Goal: Task Accomplishment & Management: Use online tool/utility

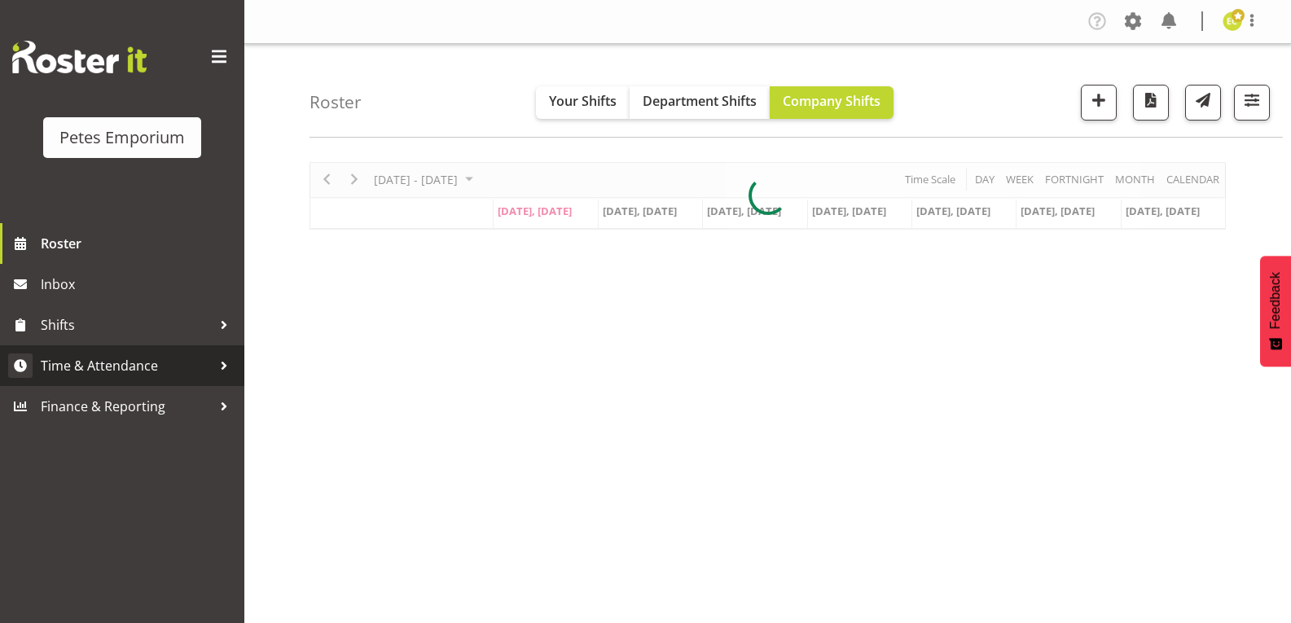
click at [73, 362] on span "Time & Attendance" at bounding box center [126, 365] width 171 height 24
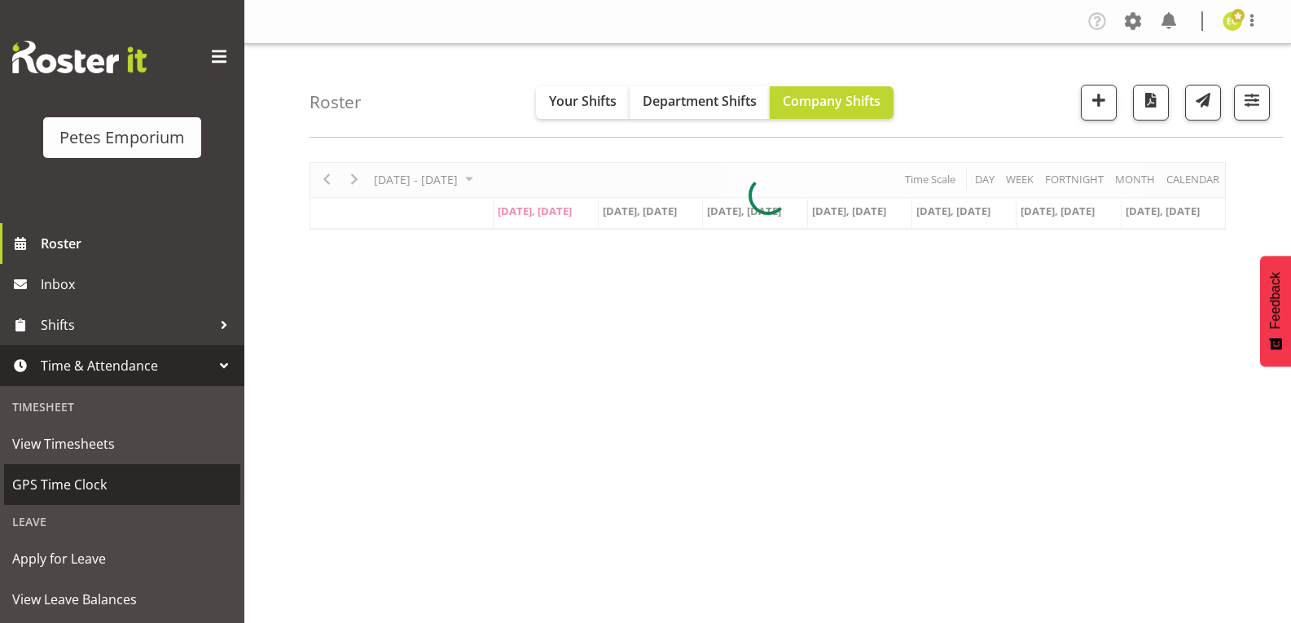
click at [57, 480] on span "GPS Time Clock" at bounding box center [122, 484] width 220 height 24
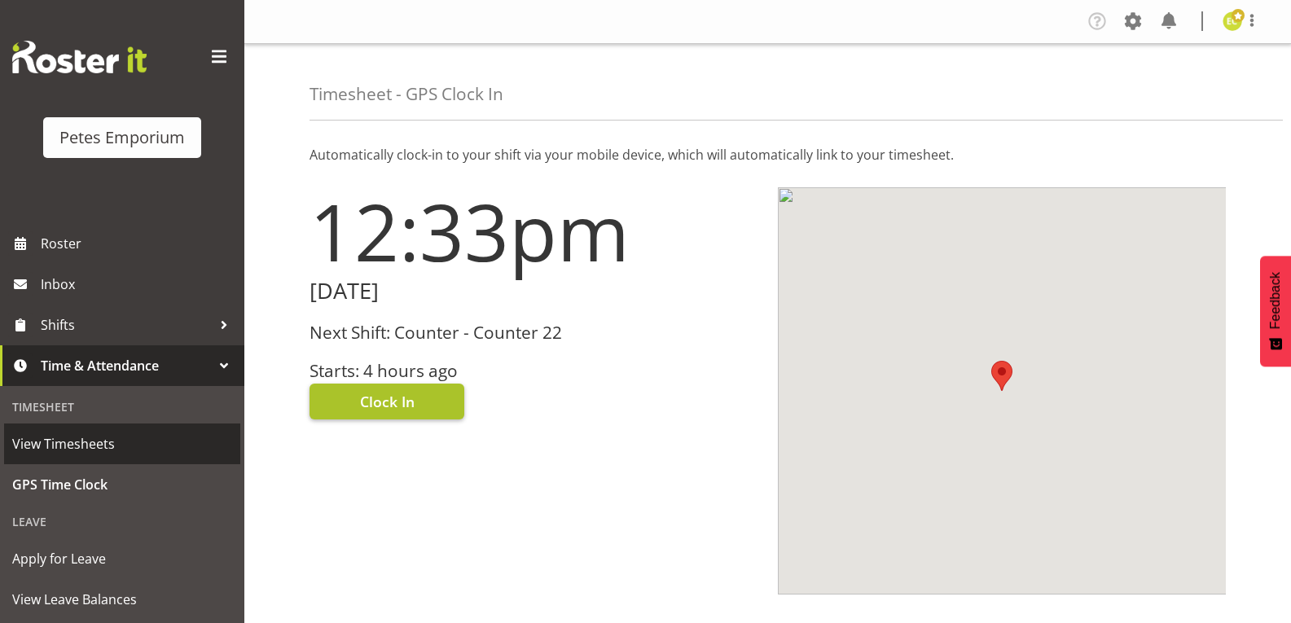
click at [418, 401] on button "Clock In" at bounding box center [386, 402] width 155 height 36
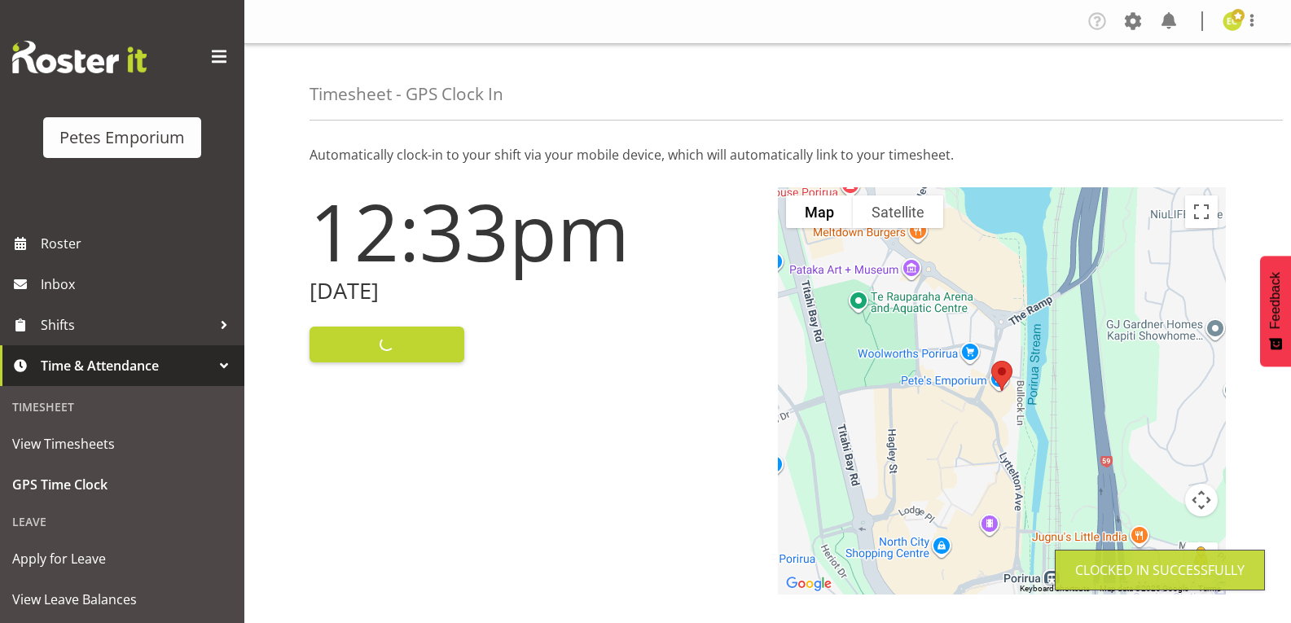
click at [1237, 29] on img at bounding box center [1232, 21] width 20 height 20
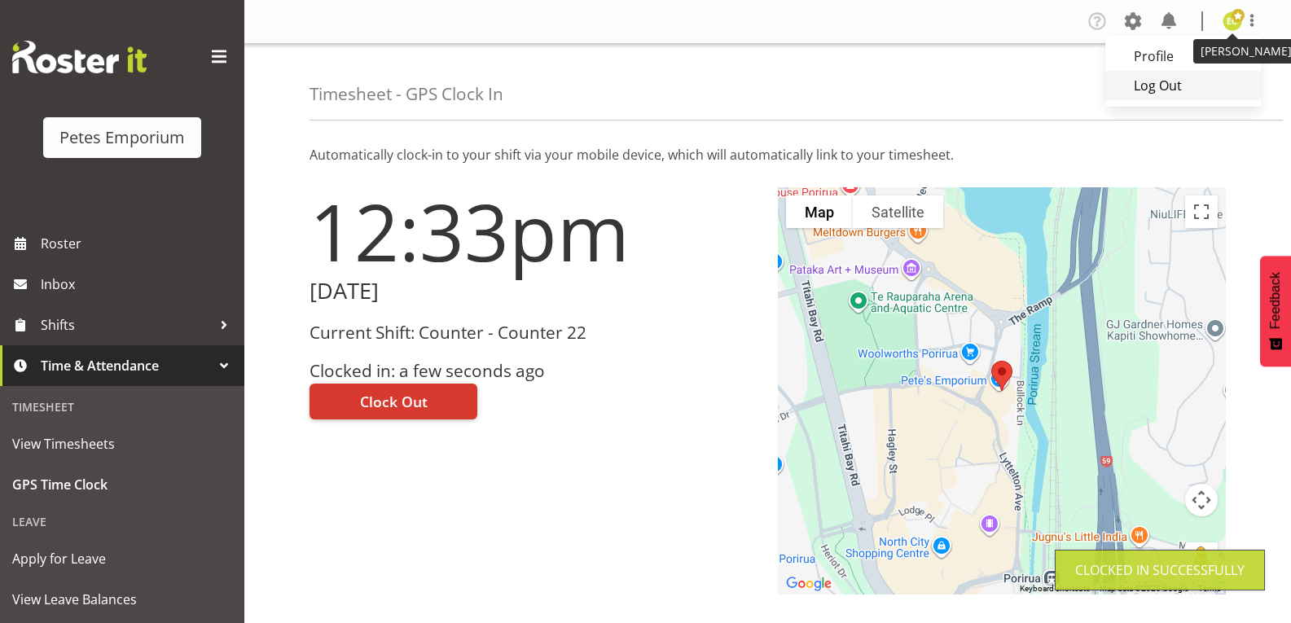
click at [1161, 91] on link "Log Out" at bounding box center [1183, 85] width 156 height 29
